Goal: Check status: Check status

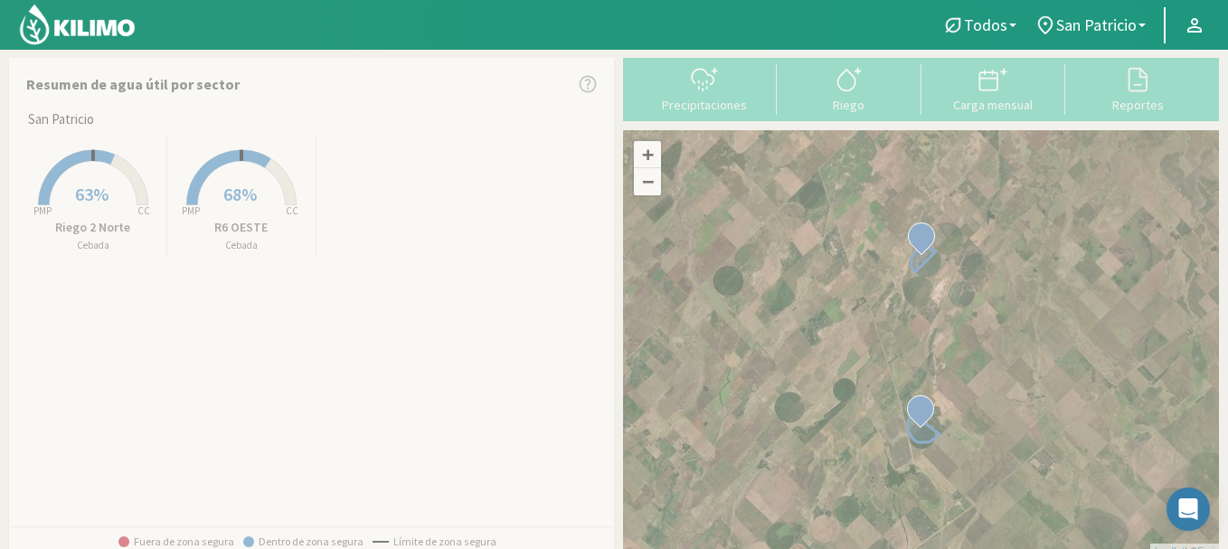
click at [108, 182] on rect at bounding box center [93, 207] width 145 height 145
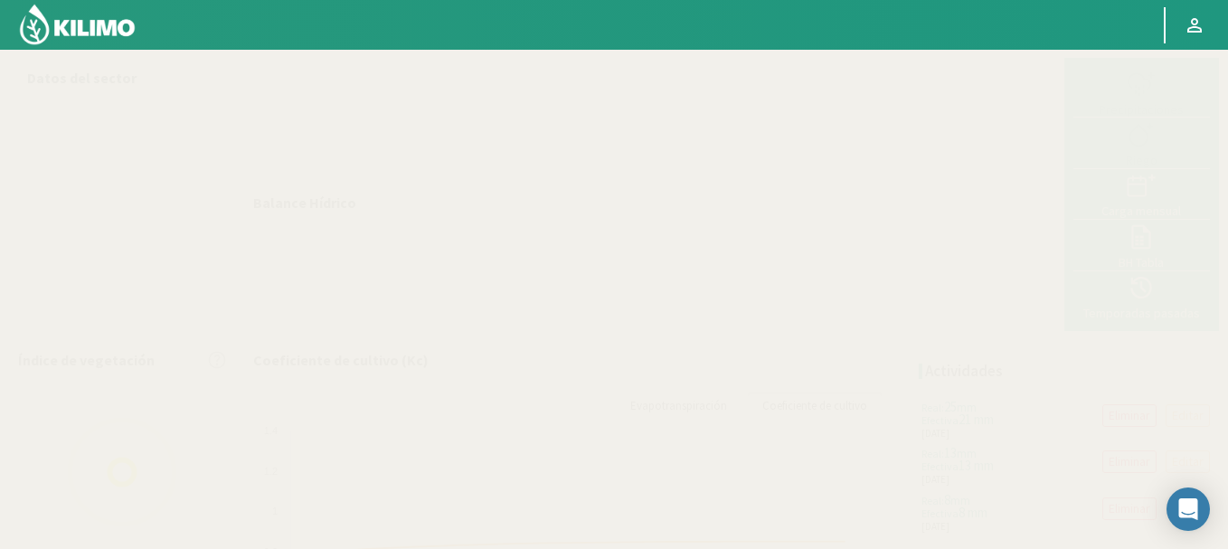
select select "1: Object"
